Goal: Information Seeking & Learning: Check status

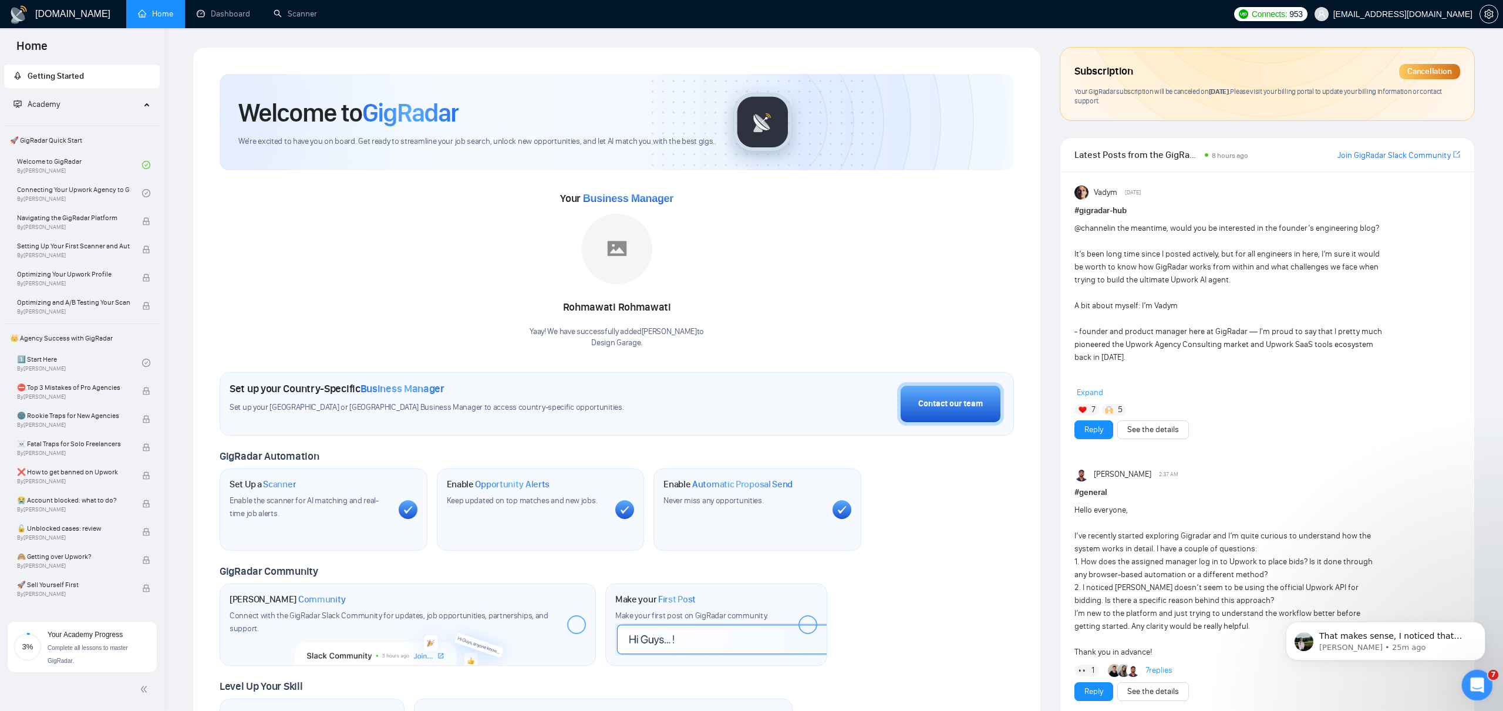
click at [1481, 679] on icon "Open Intercom Messenger" at bounding box center [1475, 683] width 19 height 19
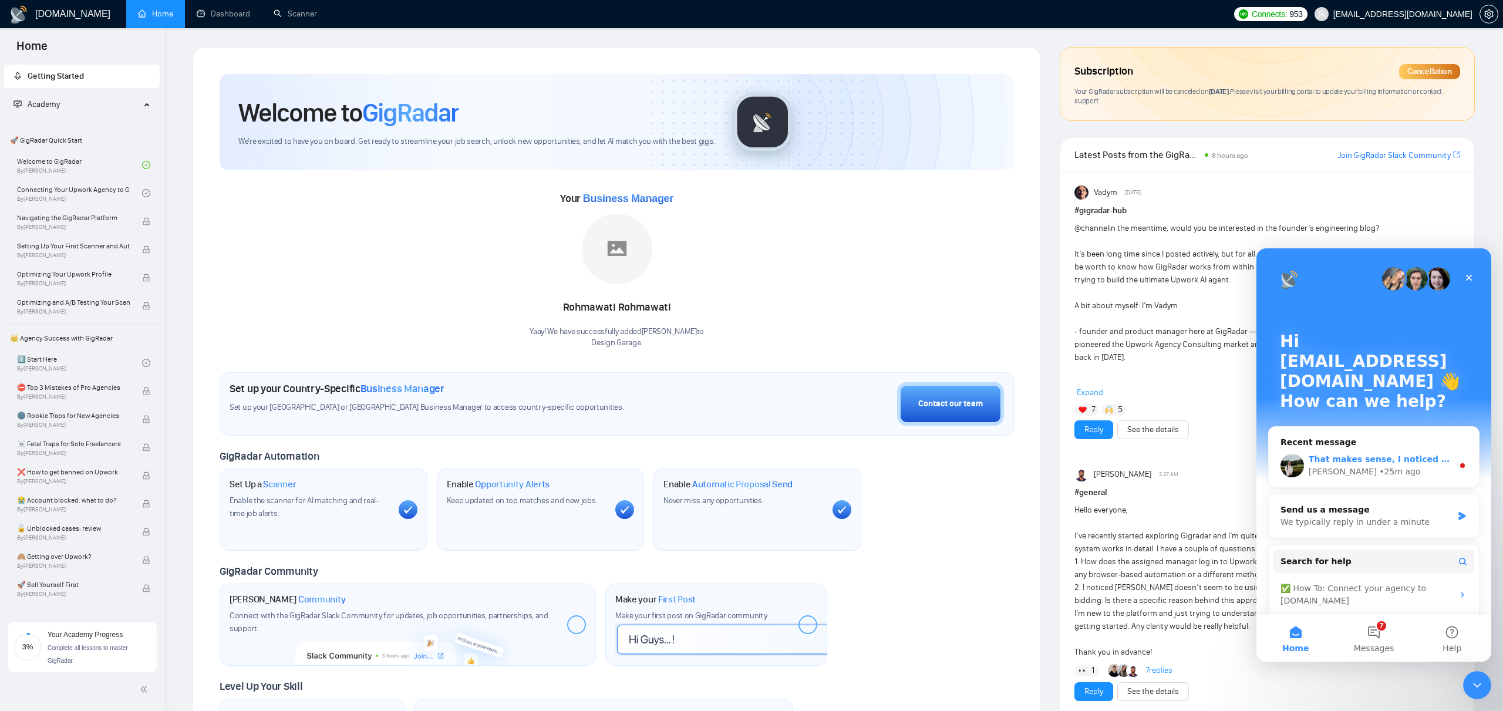
click at [1413, 466] on div "[PERSON_NAME] • 25m ago" at bounding box center [1381, 472] width 144 height 12
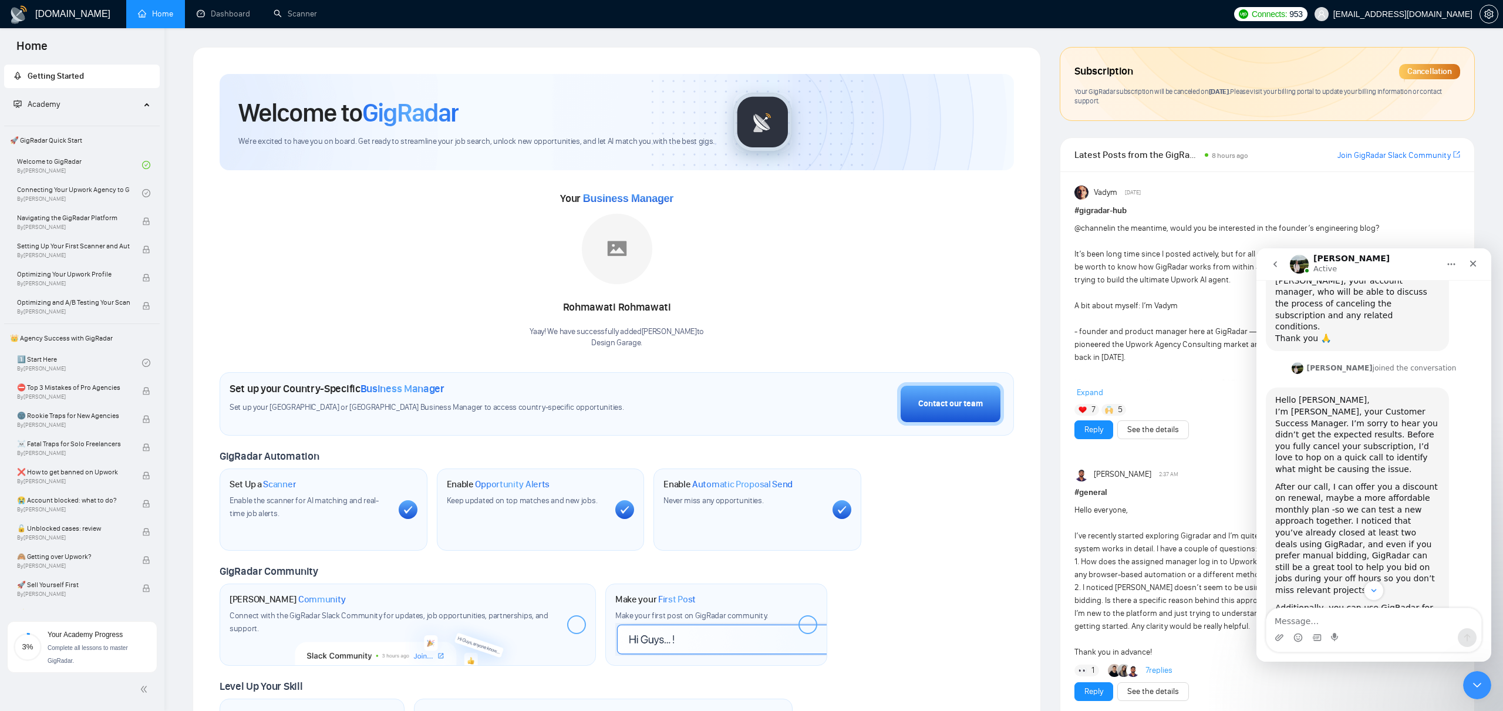
scroll to position [1736, 0]
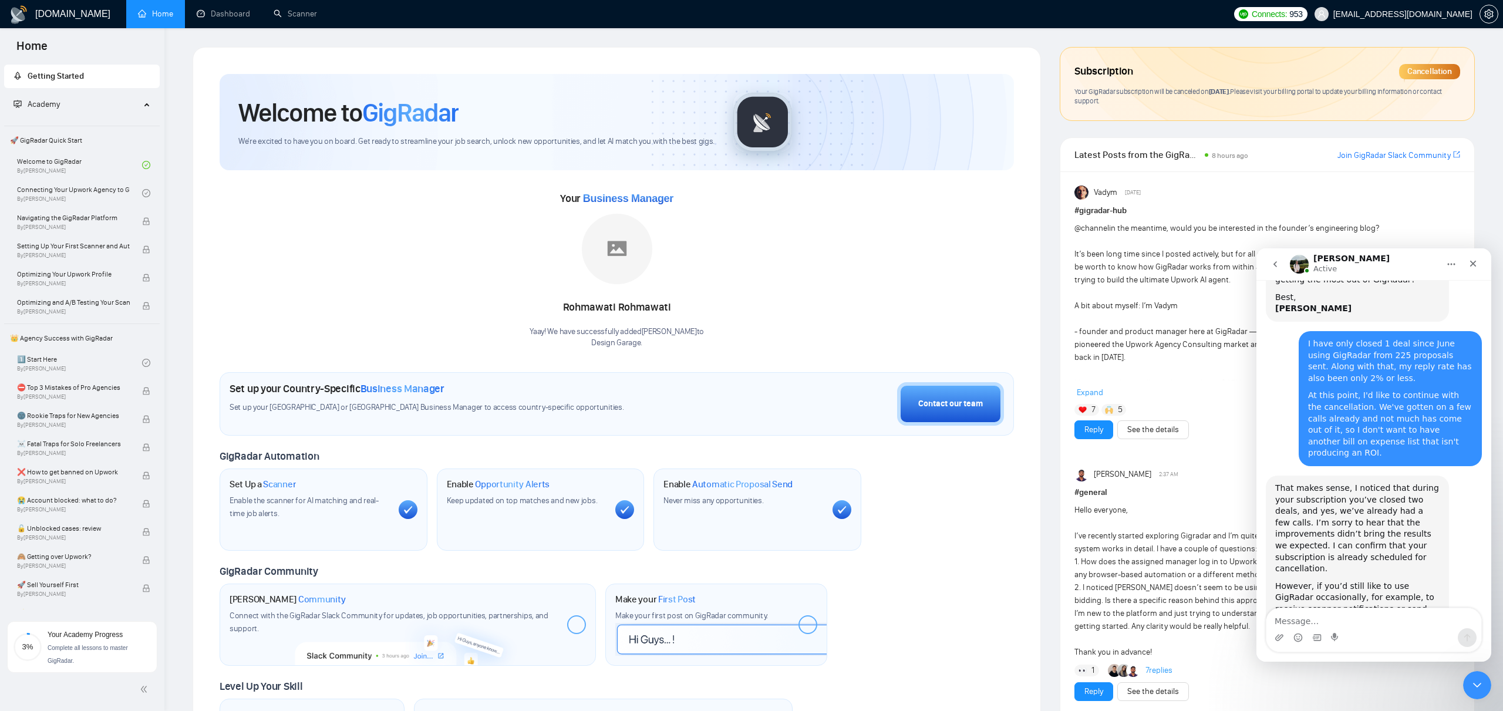
click at [1318, 625] on textarea "Message…" at bounding box center [1374, 618] width 215 height 20
type textarea "I can try the $50 monthly plan."
click at [231, 9] on link "Dashboard" at bounding box center [223, 14] width 53 height 10
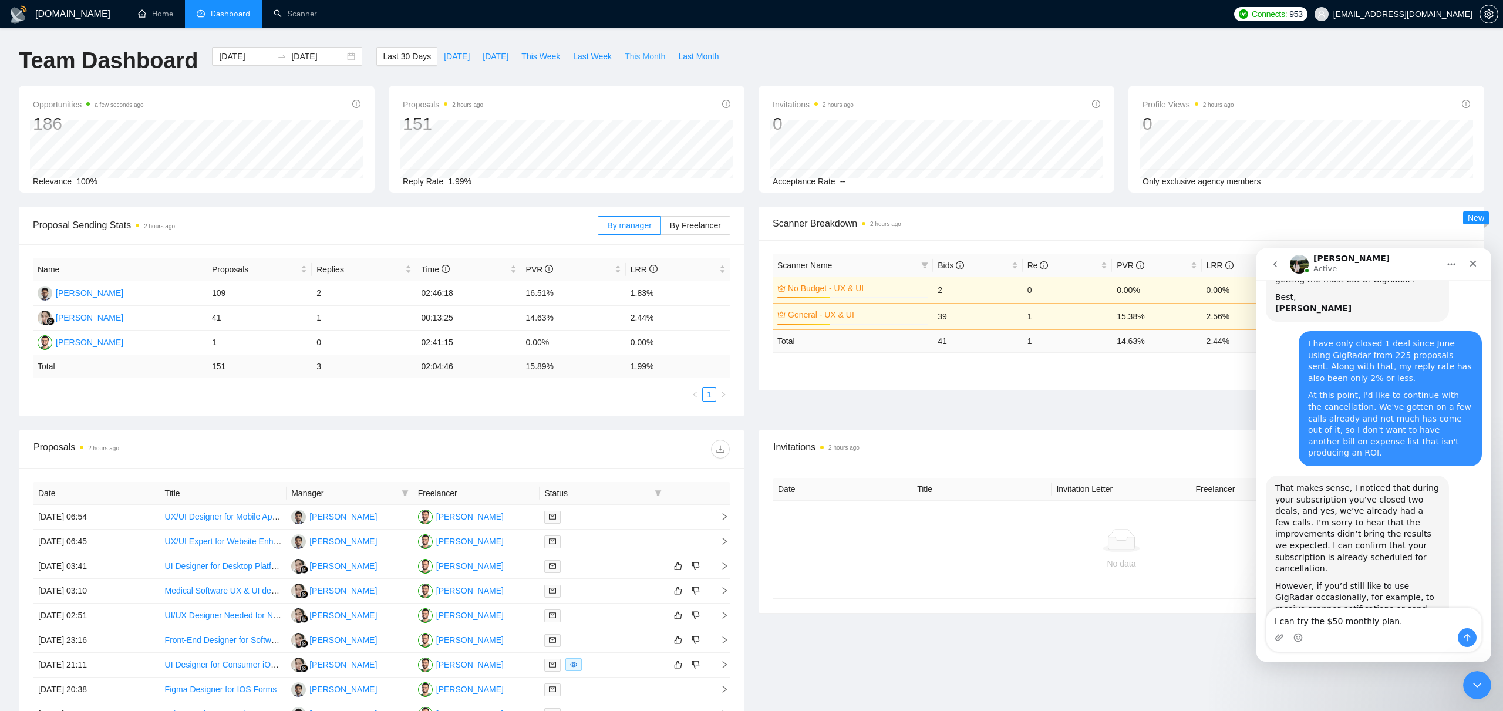
click at [662, 56] on span "This Month" at bounding box center [645, 56] width 41 height 13
type input "[DATE]"
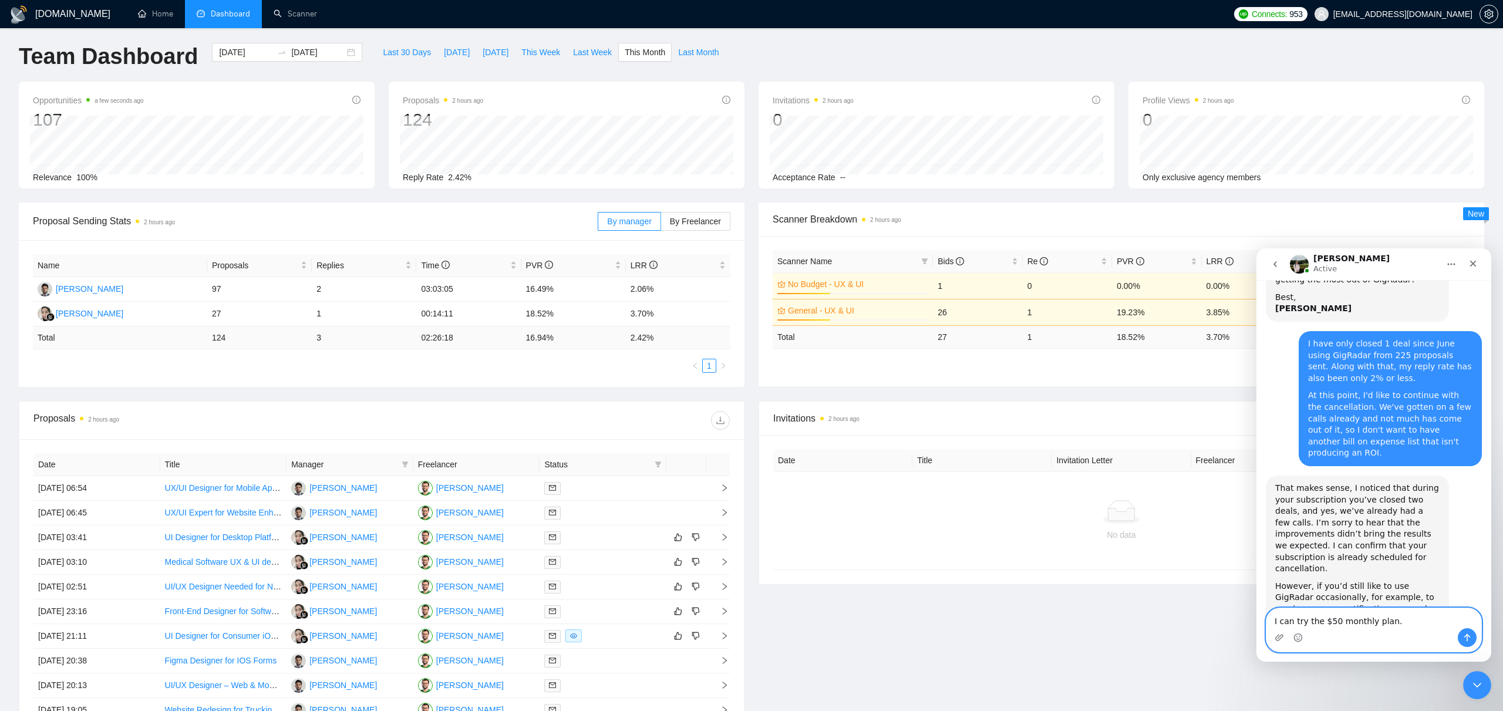
click at [1396, 620] on textarea "I can try the $50 monthly plan." at bounding box center [1374, 618] width 215 height 20
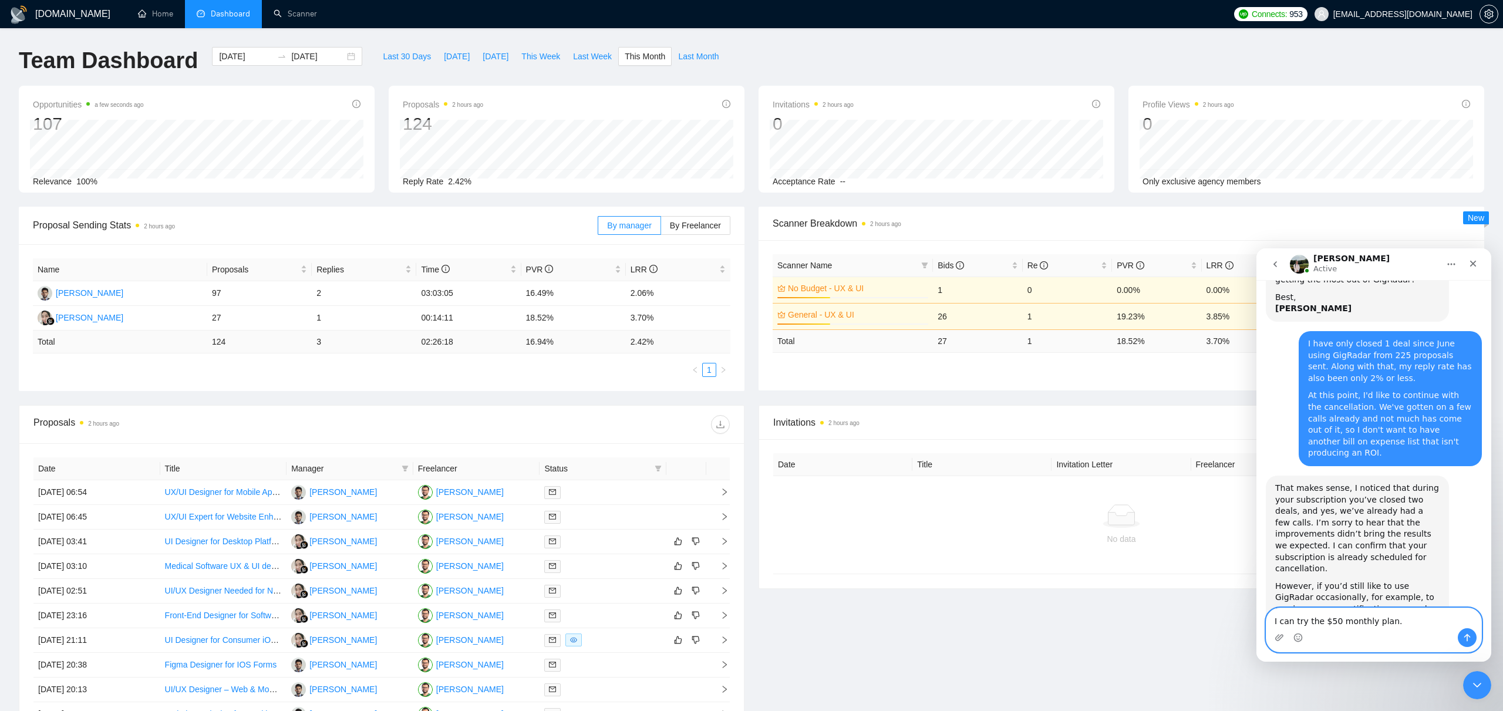
type textarea "I can try the $50 monthly plan."
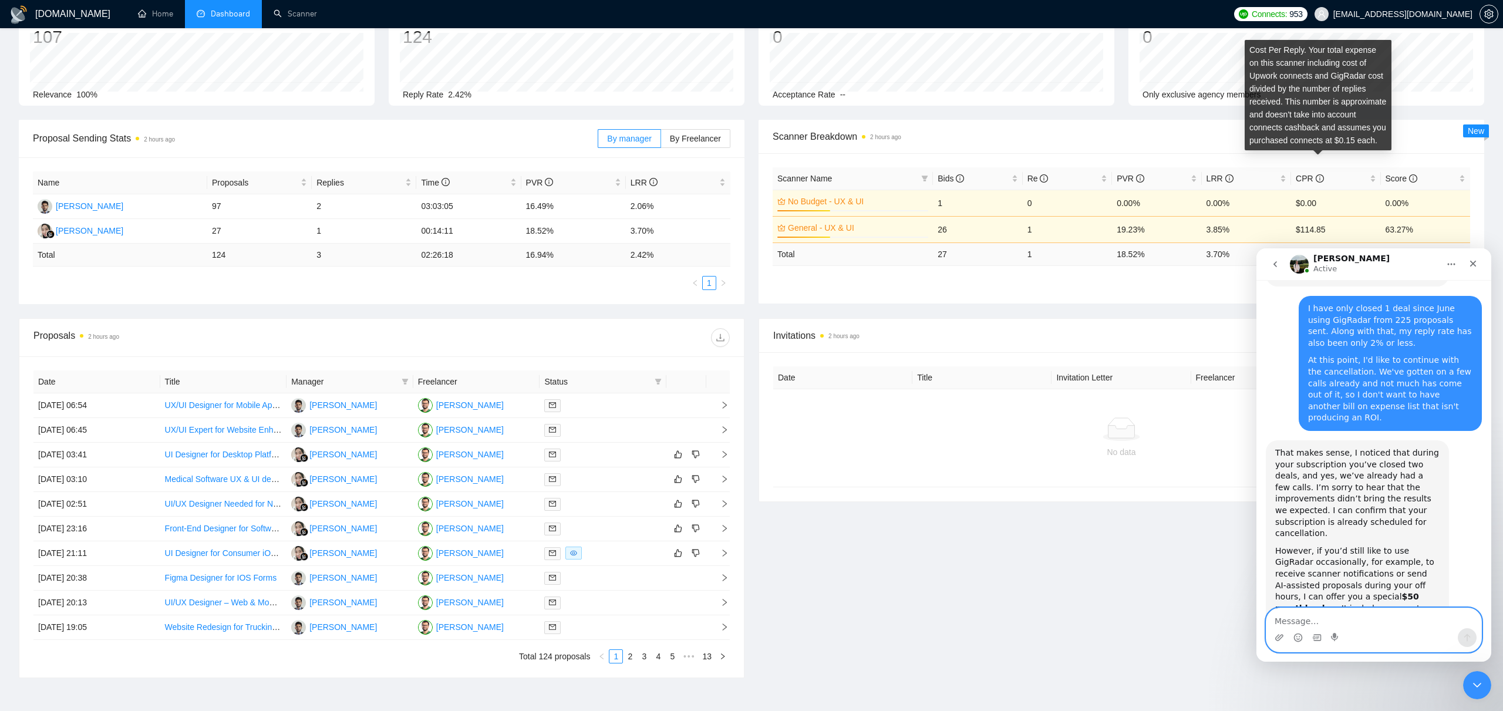
scroll to position [90, 0]
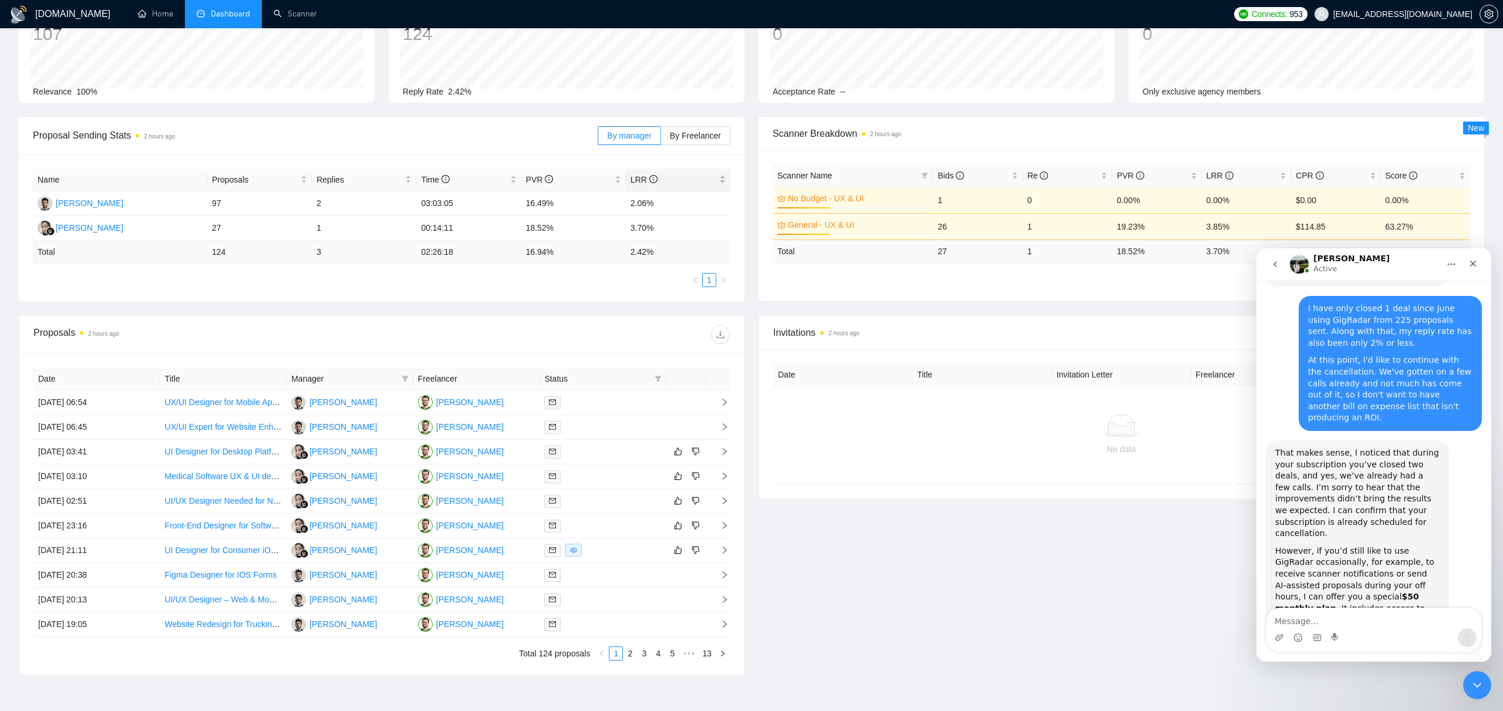
click at [721, 177] on div "LRR" at bounding box center [678, 179] width 95 height 13
click at [722, 183] on div "LRR" at bounding box center [678, 179] width 95 height 13
click at [304, 184] on div "Proposals" at bounding box center [259, 179] width 95 height 13
click at [304, 181] on div "Proposals" at bounding box center [259, 179] width 95 height 13
click at [1475, 266] on icon "Close" at bounding box center [1473, 263] width 9 height 9
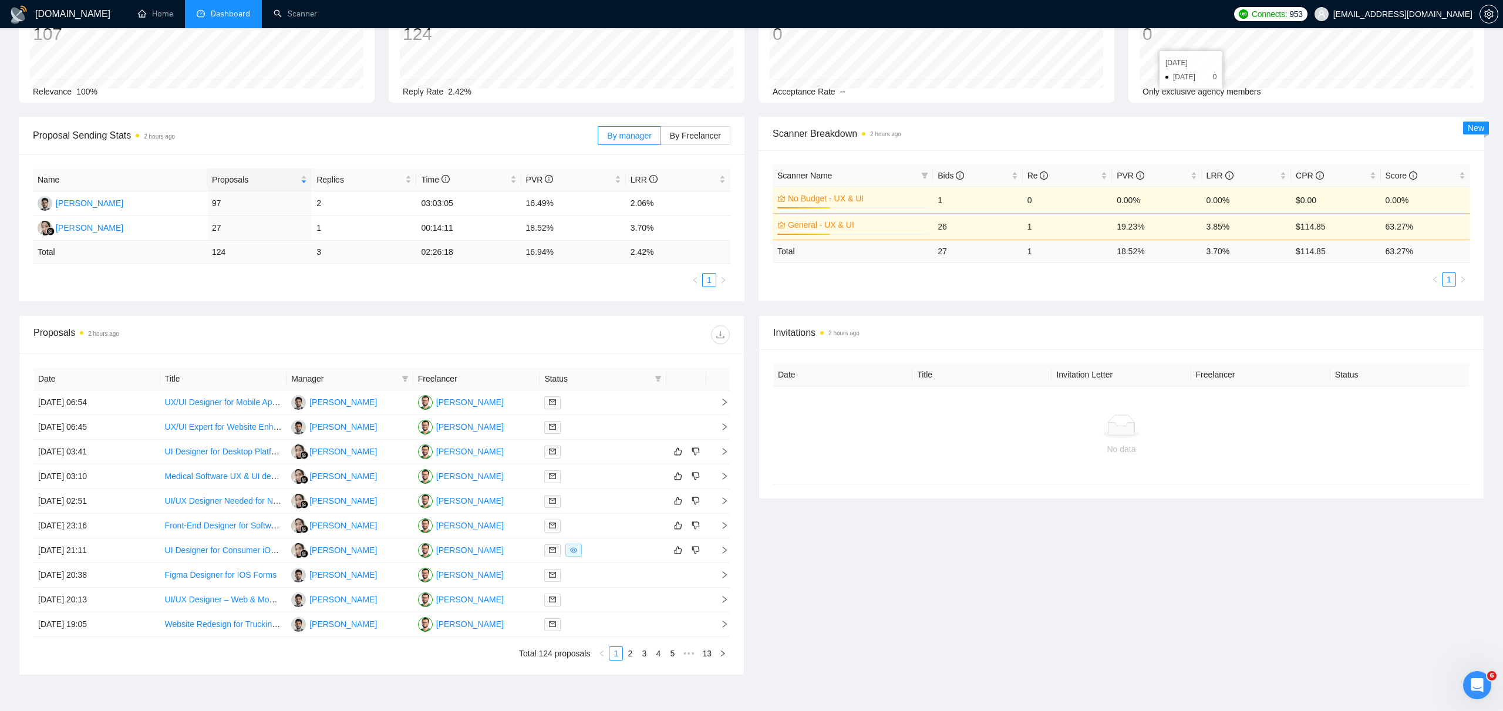
scroll to position [0, 0]
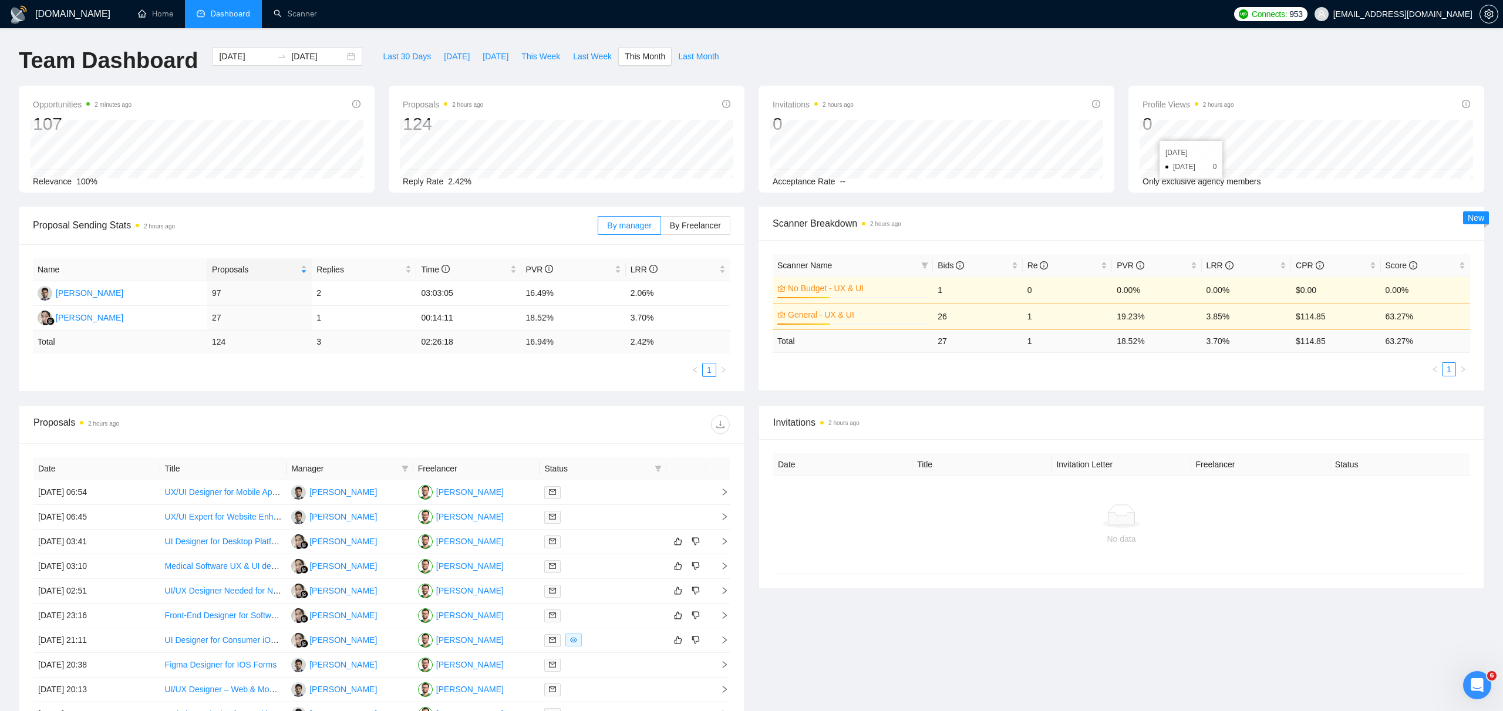
click at [1419, 14] on span "[EMAIL_ADDRESS][DOMAIN_NAME]" at bounding box center [1402, 14] width 139 height 0
click at [1409, 14] on span "[EMAIL_ADDRESS][DOMAIN_NAME]" at bounding box center [1402, 14] width 139 height 0
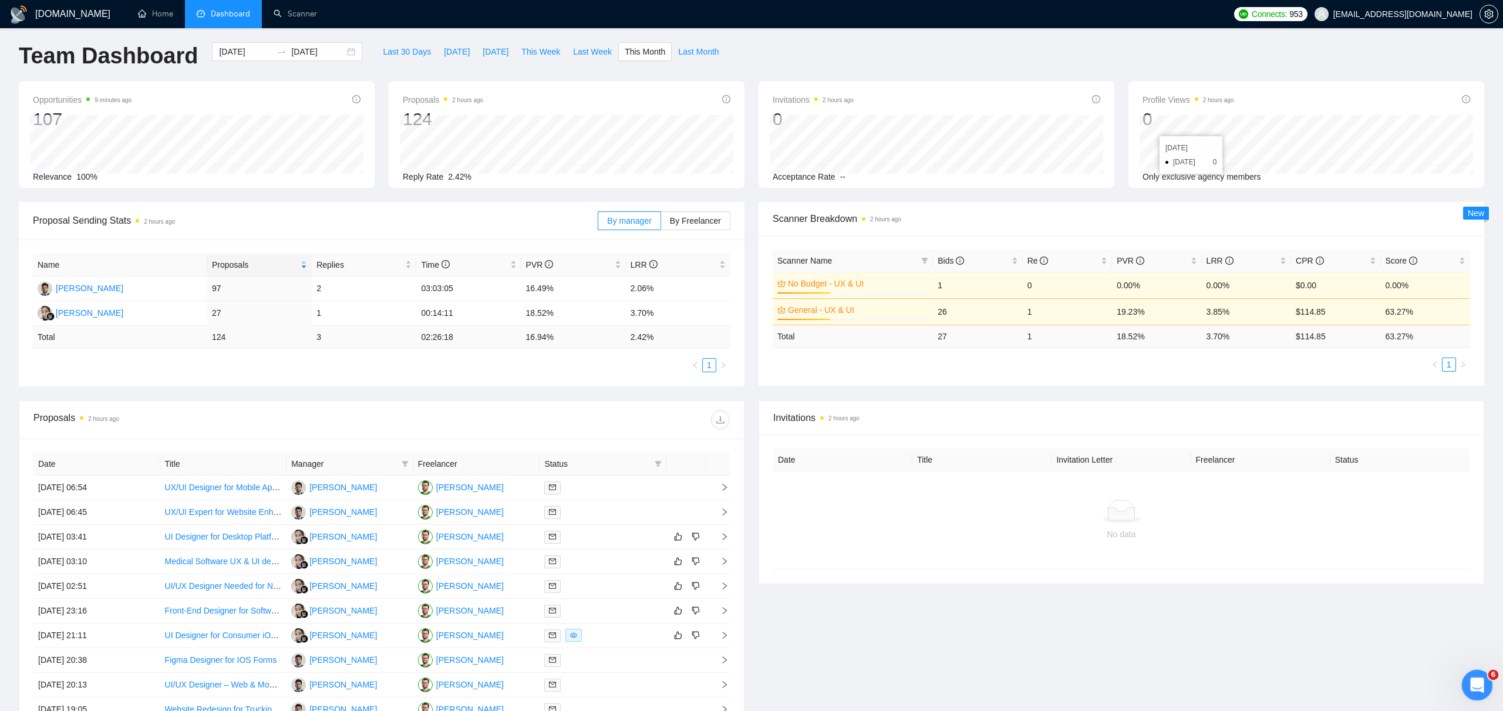
click at [1479, 682] on icon "Open Intercom Messenger" at bounding box center [1475, 683] width 19 height 19
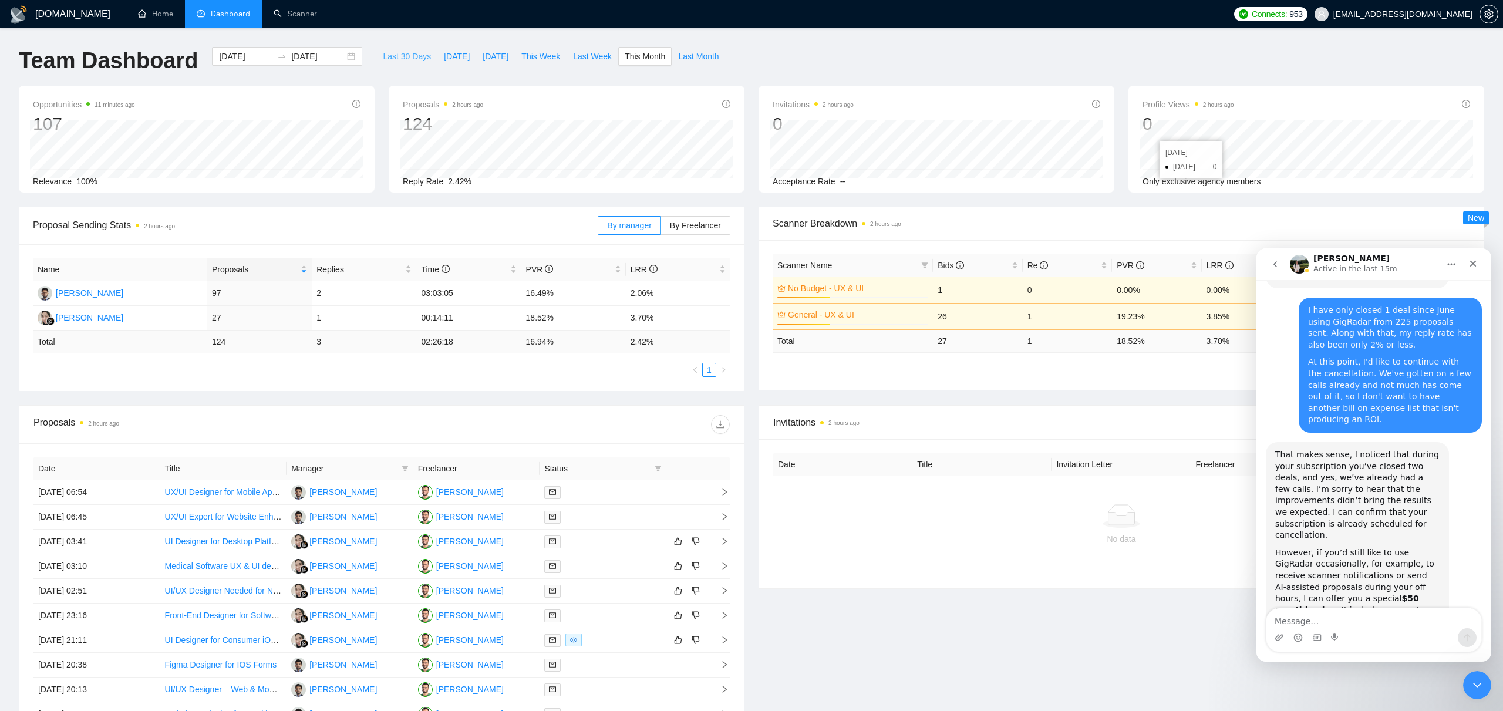
click at [395, 53] on span "Last 30 Days" at bounding box center [407, 56] width 48 height 13
type input "[DATE]"
